Goal: Task Accomplishment & Management: Manage account settings

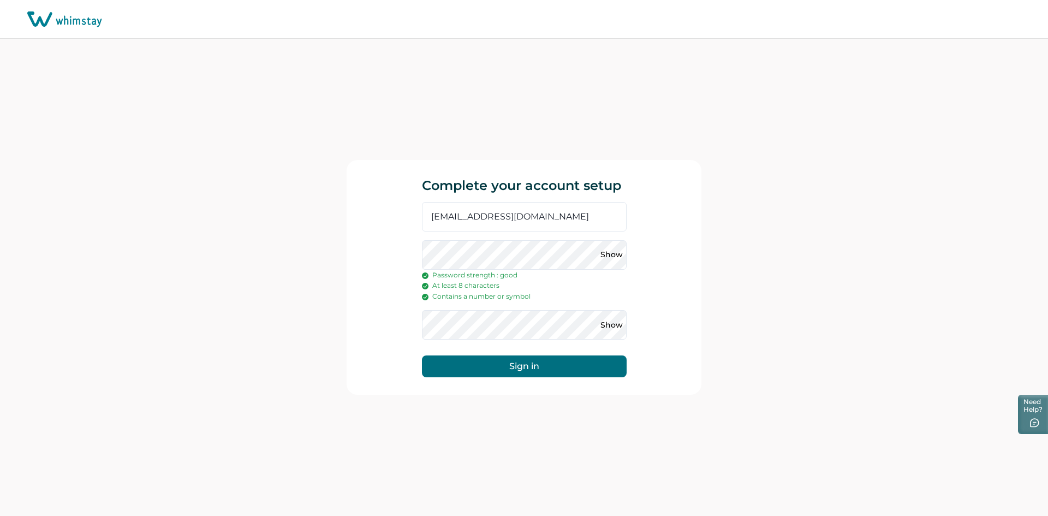
click at [560, 369] on button "Sign in" at bounding box center [524, 366] width 205 height 22
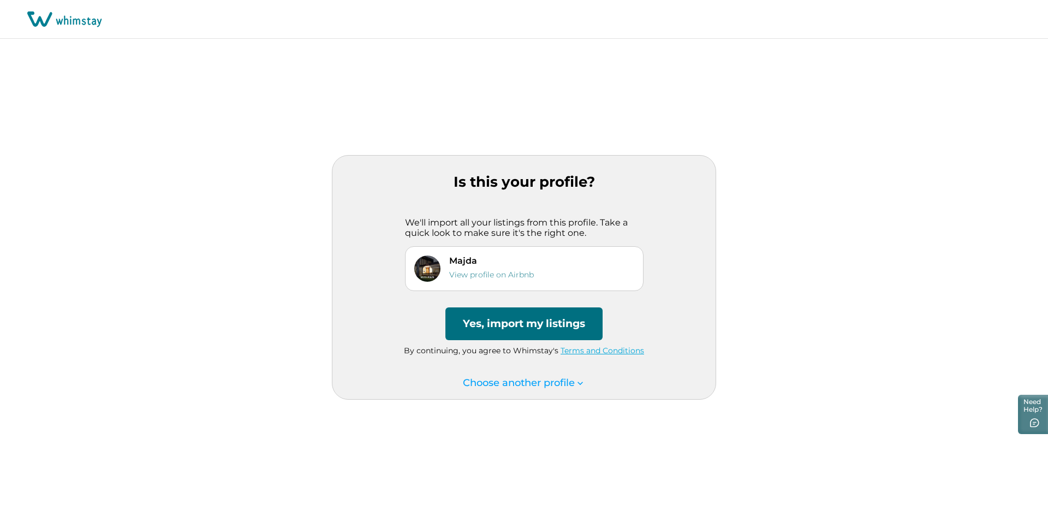
click at [567, 328] on button "Yes, import my listings" at bounding box center [523, 323] width 157 height 33
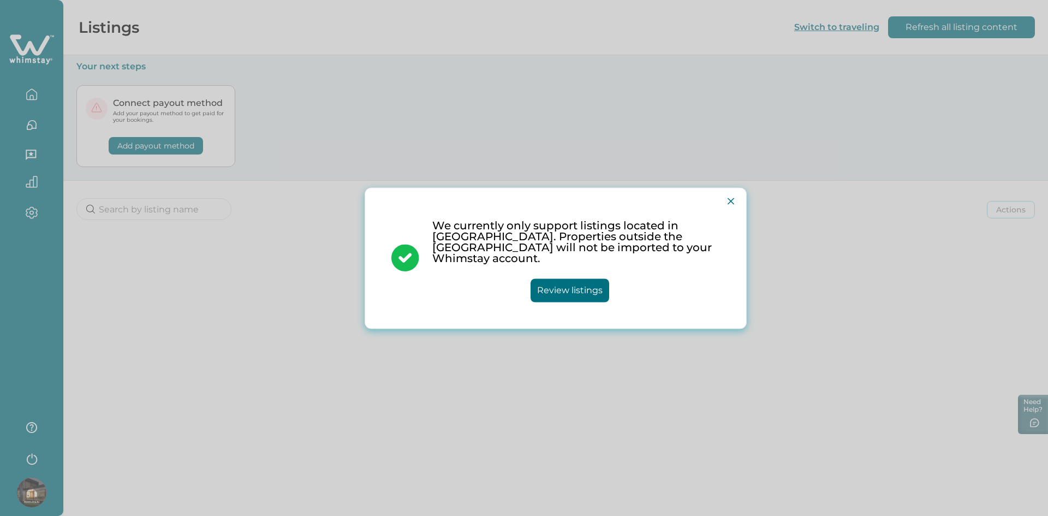
click at [550, 289] on button "Review listings" at bounding box center [570, 289] width 79 height 23
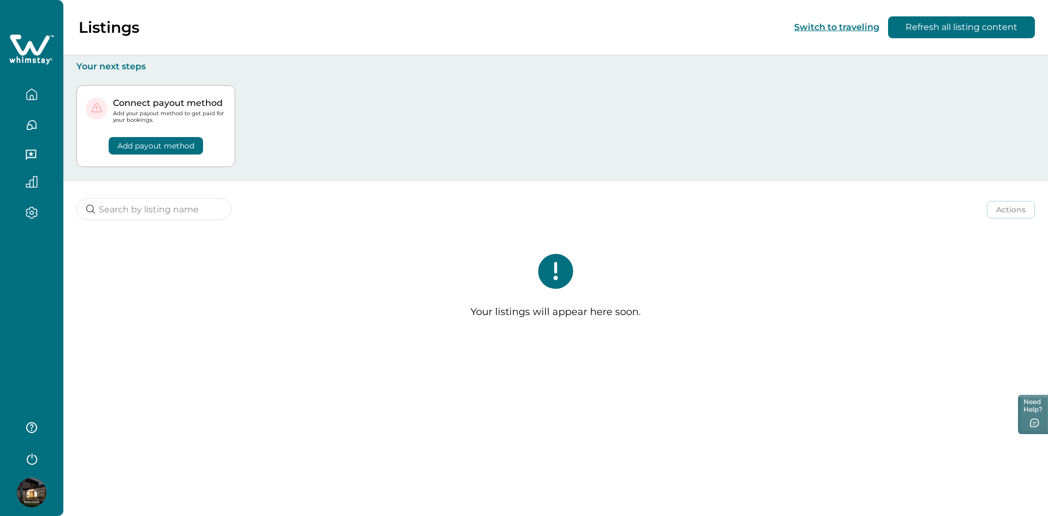
click at [26, 98] on icon "button" at bounding box center [32, 94] width 12 height 12
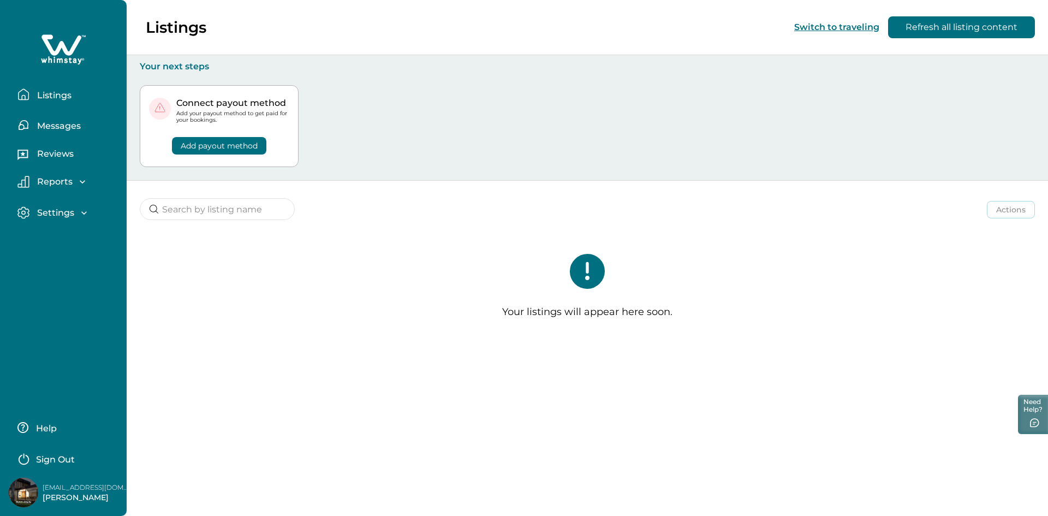
click at [51, 98] on p "Listings" at bounding box center [53, 95] width 38 height 11
